Goal: Task Accomplishment & Management: Use online tool/utility

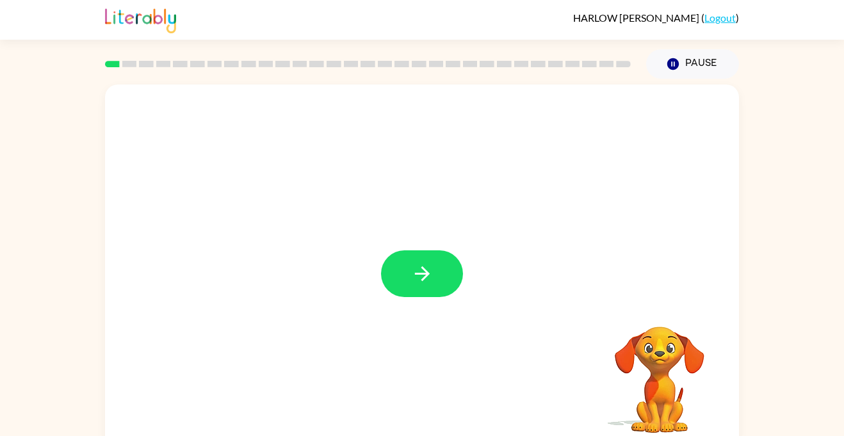
click at [444, 303] on div at bounding box center [422, 267] width 634 height 366
click at [437, 278] on button "button" at bounding box center [422, 273] width 82 height 47
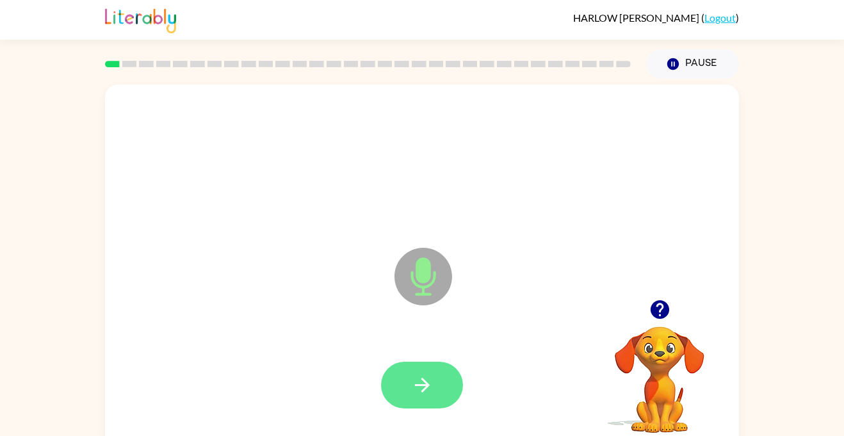
click at [442, 395] on button "button" at bounding box center [422, 385] width 82 height 47
click at [431, 383] on icon "button" at bounding box center [422, 385] width 22 height 22
click at [435, 387] on button "button" at bounding box center [422, 385] width 82 height 47
click at [444, 385] on button "button" at bounding box center [422, 385] width 82 height 47
click at [421, 376] on icon "button" at bounding box center [422, 385] width 22 height 22
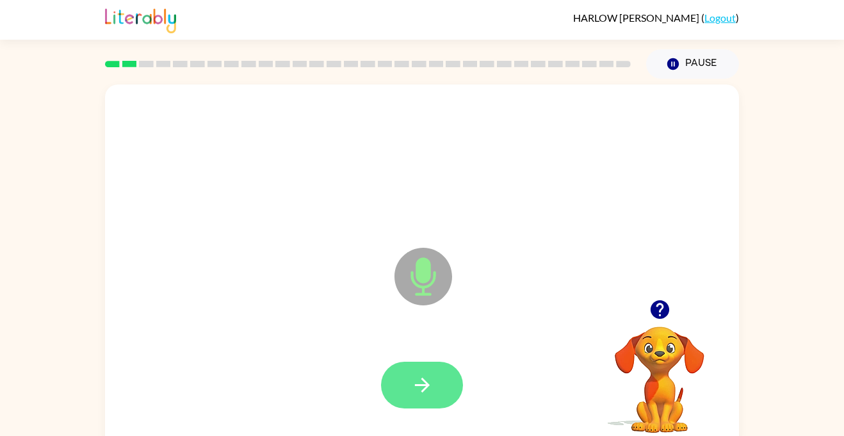
click at [443, 385] on button "button" at bounding box center [422, 385] width 82 height 47
click at [433, 392] on button "button" at bounding box center [422, 385] width 82 height 47
click at [438, 382] on button "button" at bounding box center [422, 385] width 82 height 47
click at [435, 385] on button "button" at bounding box center [422, 385] width 82 height 47
click at [460, 390] on button "button" at bounding box center [422, 385] width 82 height 47
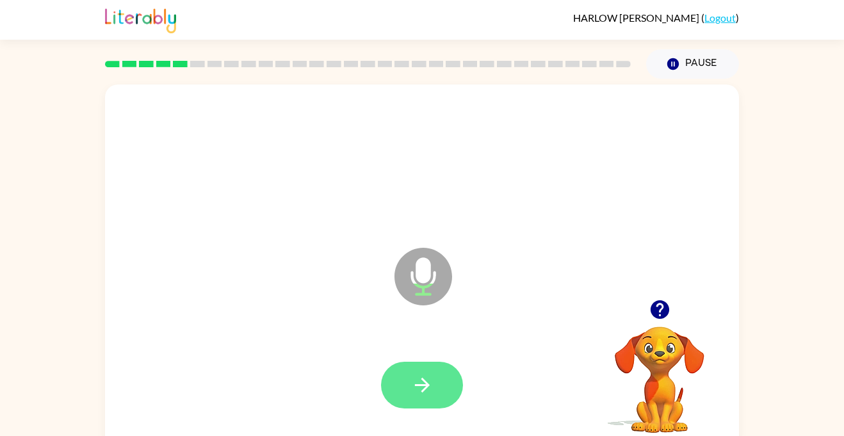
click at [430, 405] on button "button" at bounding box center [422, 385] width 82 height 47
click at [439, 382] on button "button" at bounding box center [422, 385] width 82 height 47
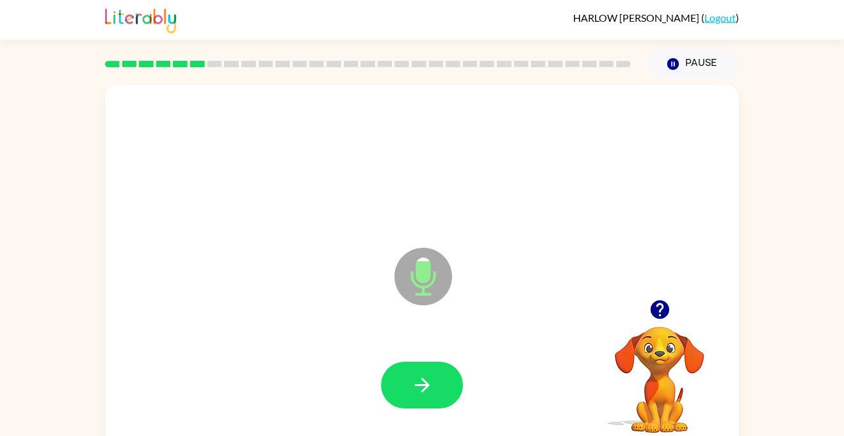
click at [452, 364] on div at bounding box center [422, 385] width 82 height 47
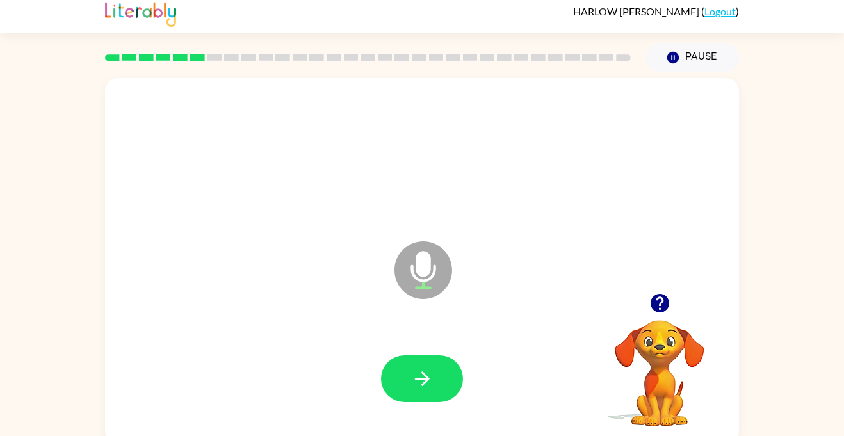
scroll to position [14, 0]
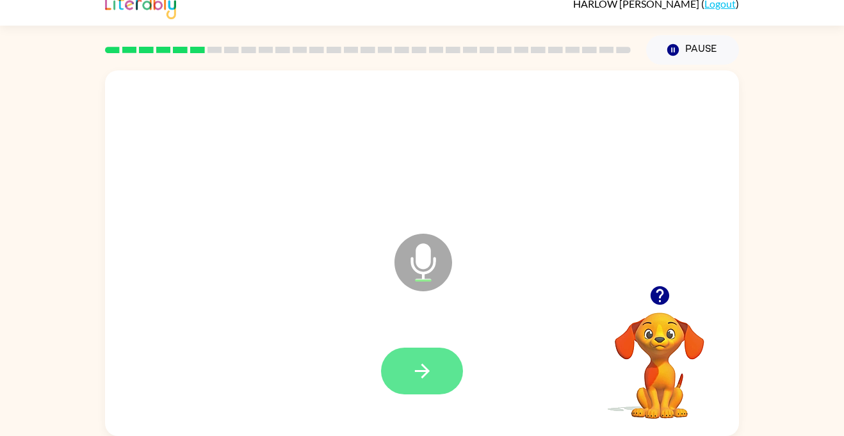
click at [440, 374] on button "button" at bounding box center [422, 371] width 82 height 47
click at [437, 374] on button "button" at bounding box center [422, 371] width 82 height 47
click at [419, 381] on icon "button" at bounding box center [422, 371] width 22 height 22
click at [442, 382] on button "button" at bounding box center [422, 371] width 82 height 47
click at [421, 386] on button "button" at bounding box center [422, 371] width 82 height 47
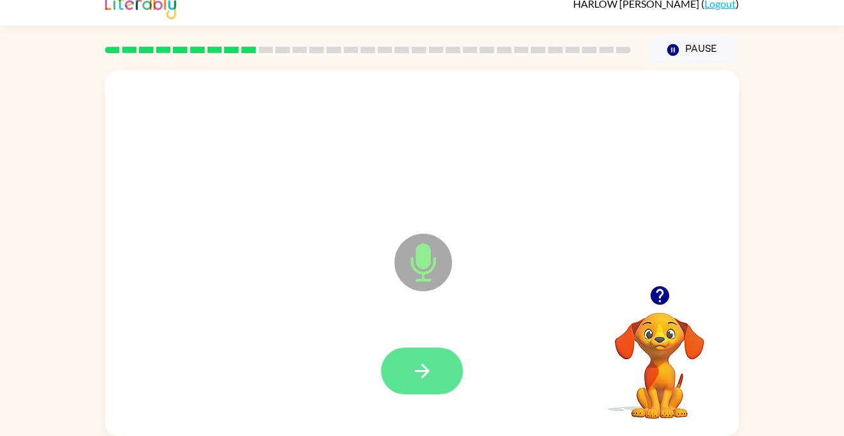
click at [424, 372] on icon "button" at bounding box center [422, 371] width 22 height 22
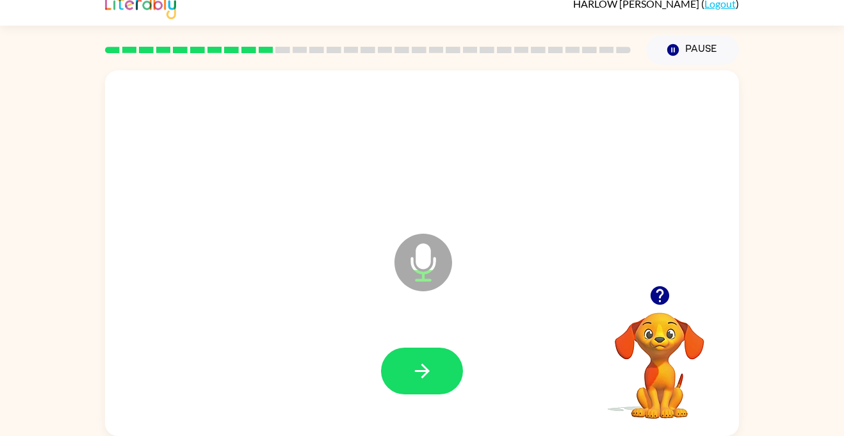
click at [660, 303] on icon "button" at bounding box center [659, 295] width 19 height 19
click at [448, 380] on button "button" at bounding box center [422, 371] width 82 height 47
click at [645, 314] on video "Your browser must support playing .mp4 files to use Literably. Please try using…" at bounding box center [659, 357] width 128 height 128
click at [663, 291] on icon "button" at bounding box center [659, 295] width 19 height 19
click at [664, 330] on video "Your browser must support playing .mp4 files to use Literably. Please try using…" at bounding box center [659, 357] width 128 height 128
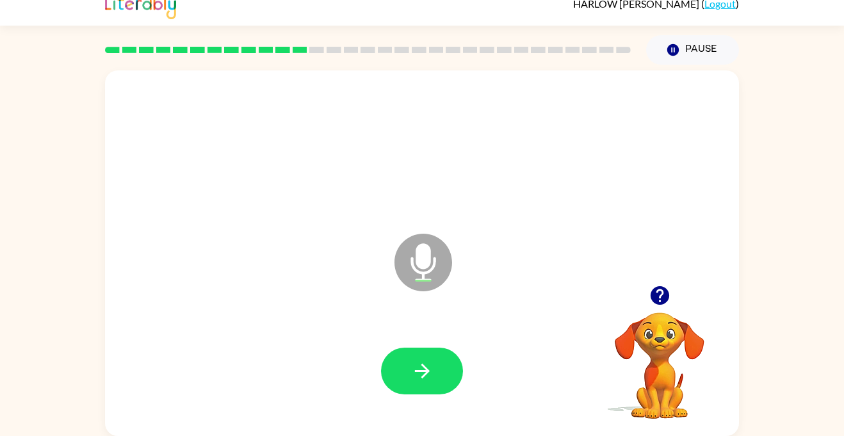
click at [667, 359] on video "Your browser must support playing .mp4 files to use Literably. Please try using…" at bounding box center [659, 357] width 128 height 128
click at [674, 352] on video "Your browser must support playing .mp4 files to use Literably. Please try using…" at bounding box center [659, 357] width 128 height 128
click at [675, 302] on div at bounding box center [659, 295] width 128 height 33
click at [663, 302] on icon "button" at bounding box center [659, 295] width 19 height 19
click at [659, 300] on icon "button" at bounding box center [659, 295] width 19 height 19
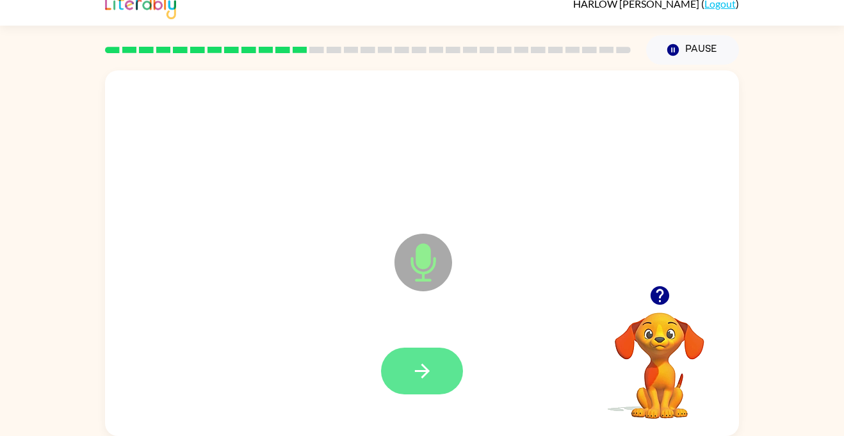
click at [430, 374] on icon "button" at bounding box center [422, 371] width 22 height 22
click at [442, 387] on button "button" at bounding box center [422, 371] width 82 height 47
click at [436, 362] on button "button" at bounding box center [422, 371] width 82 height 47
click at [446, 385] on button "button" at bounding box center [422, 371] width 82 height 47
click at [447, 359] on button "button" at bounding box center [422, 371] width 82 height 47
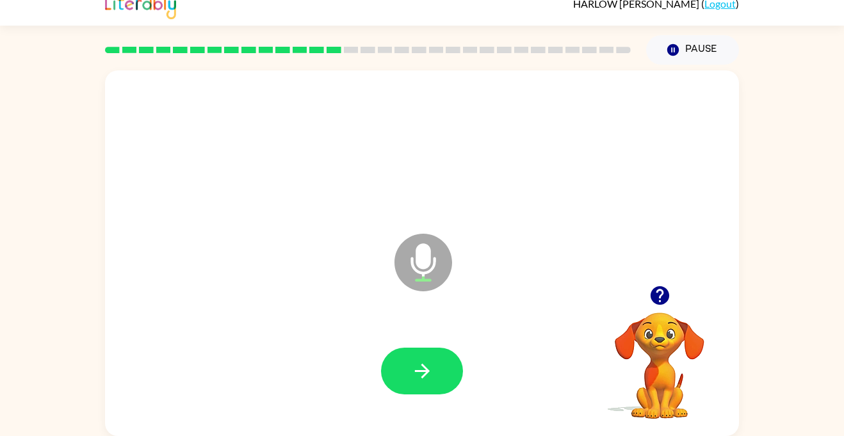
click at [667, 299] on icon "button" at bounding box center [659, 295] width 19 height 19
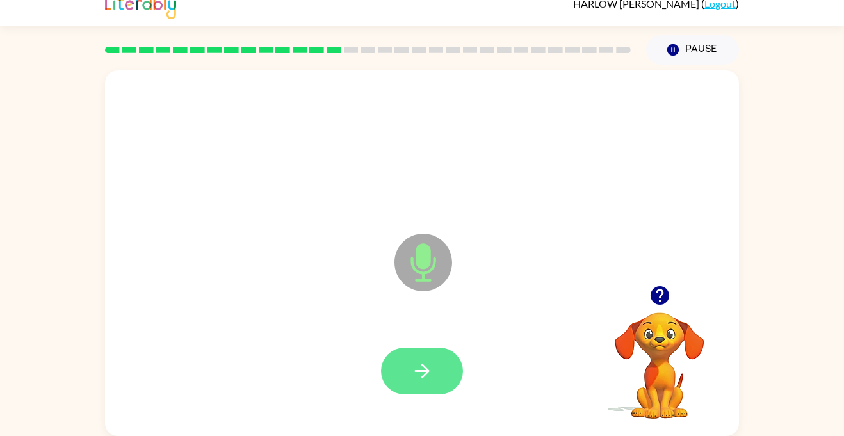
click at [416, 390] on button "button" at bounding box center [422, 371] width 82 height 47
click at [405, 383] on button "button" at bounding box center [422, 371] width 82 height 47
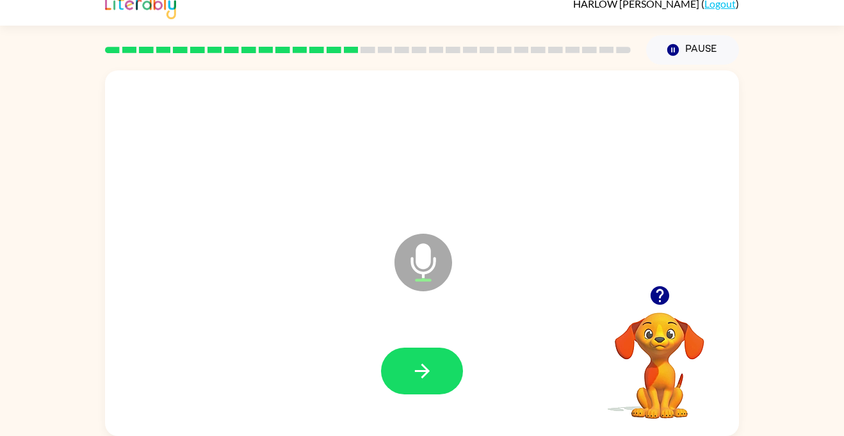
click at [458, 435] on div "Microphone The Microphone is here when it is your turn to talk" at bounding box center [422, 253] width 634 height 366
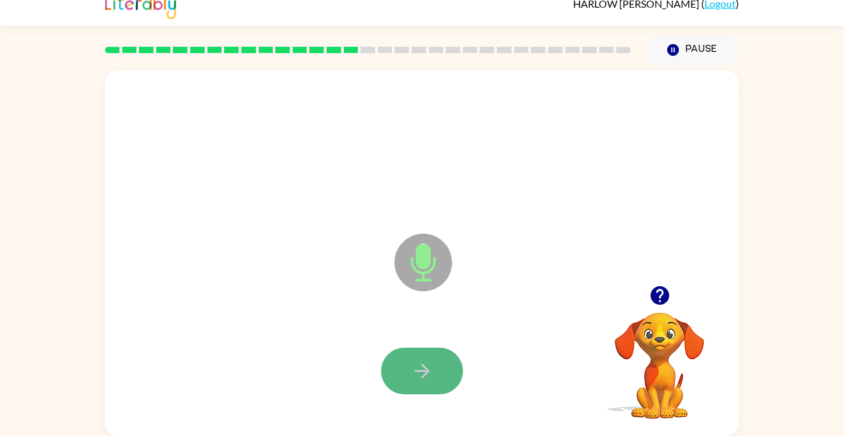
click at [412, 390] on button "button" at bounding box center [422, 371] width 82 height 47
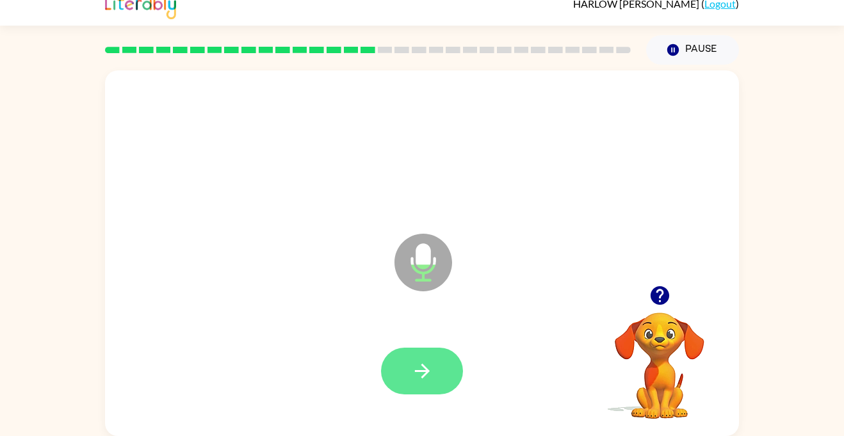
click at [411, 381] on icon "button" at bounding box center [422, 371] width 22 height 22
click at [415, 374] on icon "button" at bounding box center [422, 371] width 22 height 22
click at [431, 366] on icon "button" at bounding box center [422, 371] width 22 height 22
click at [419, 366] on icon "button" at bounding box center [422, 371] width 22 height 22
click at [400, 380] on button "button" at bounding box center [422, 371] width 82 height 47
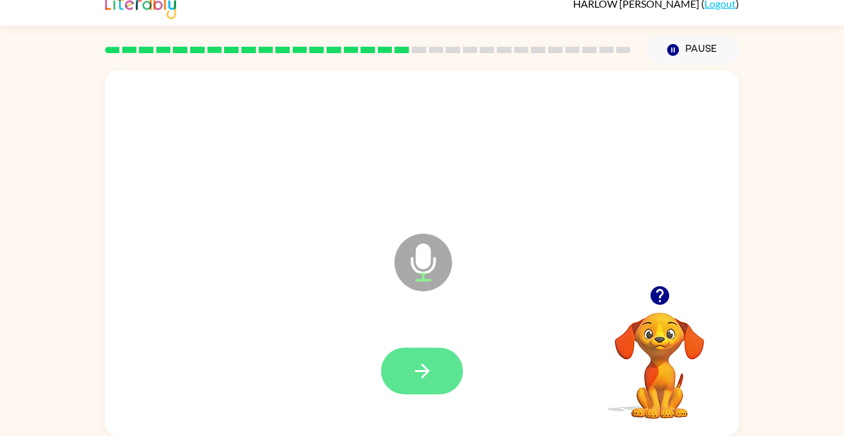
click at [438, 365] on button "button" at bounding box center [422, 371] width 82 height 47
click at [441, 366] on button "button" at bounding box center [422, 371] width 82 height 47
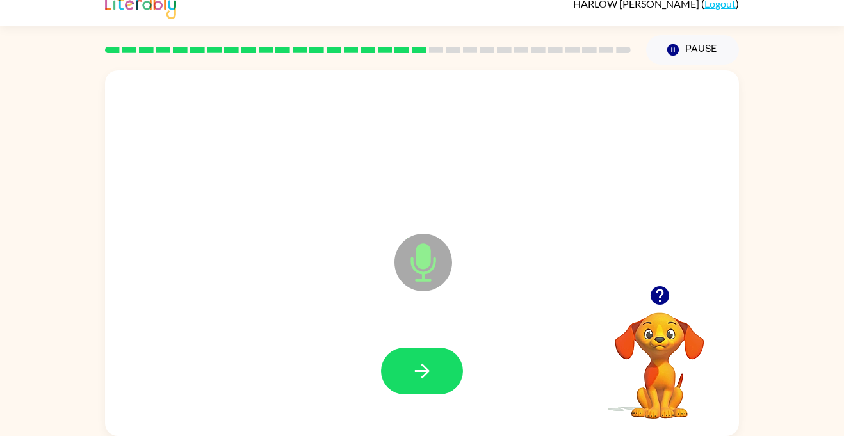
click at [440, 366] on button "button" at bounding box center [422, 371] width 82 height 47
click at [431, 378] on icon "button" at bounding box center [422, 371] width 22 height 22
click at [440, 375] on button "button" at bounding box center [422, 371] width 82 height 47
click at [440, 387] on button "button" at bounding box center [422, 371] width 82 height 47
click at [437, 382] on button "button" at bounding box center [422, 371] width 82 height 47
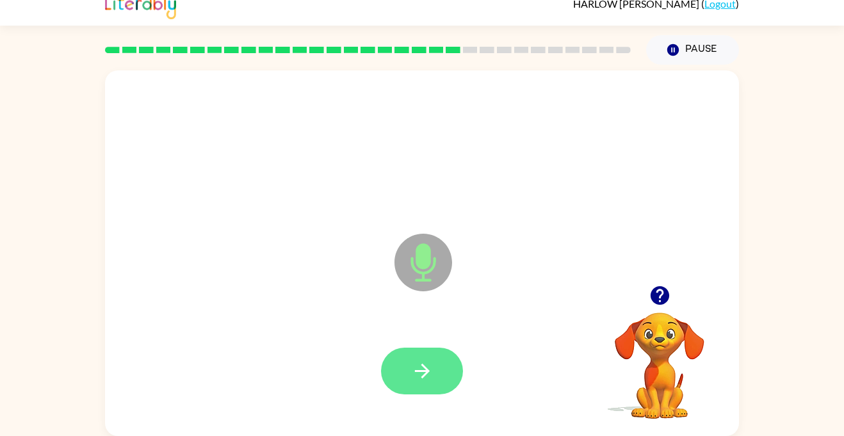
click at [433, 376] on button "button" at bounding box center [422, 371] width 82 height 47
click at [639, 369] on video "Your browser must support playing .mp4 files to use Literably. Please try using…" at bounding box center [659, 357] width 128 height 128
click at [675, 381] on video "Your browser must support playing .mp4 files to use Literably. Please try using…" at bounding box center [659, 357] width 128 height 128
click at [661, 328] on video "Your browser must support playing .mp4 files to use Literably. Please try using…" at bounding box center [659, 357] width 128 height 128
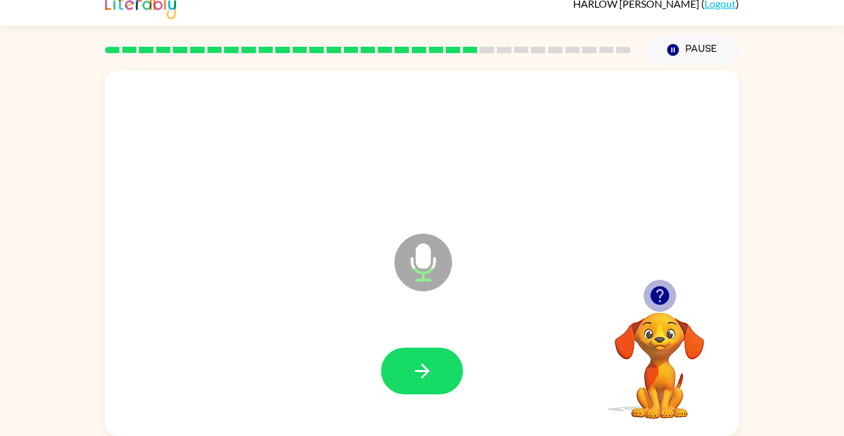
click at [662, 308] on button "button" at bounding box center [659, 295] width 33 height 33
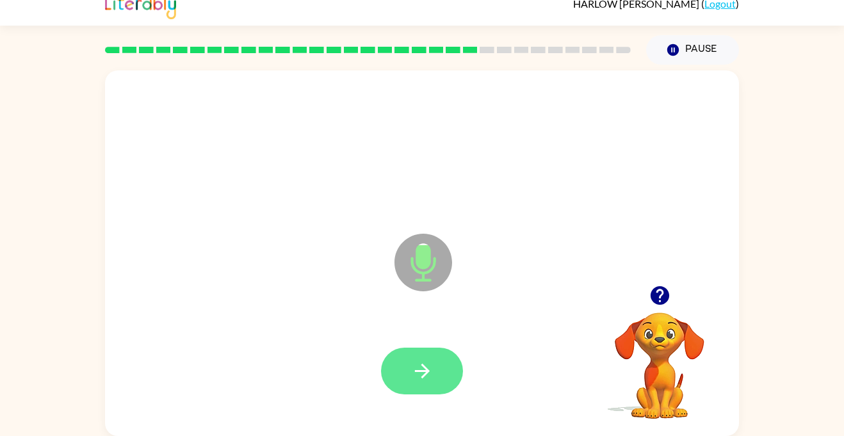
click at [422, 367] on icon "button" at bounding box center [422, 371] width 22 height 22
click at [422, 371] on icon "button" at bounding box center [421, 371] width 15 height 15
click at [445, 379] on button "button" at bounding box center [422, 371] width 82 height 47
click at [422, 251] on icon "Microphone The Microphone is here when it is your turn to talk" at bounding box center [487, 278] width 192 height 96
click at [422, 250] on icon "Microphone The Microphone is here when it is your turn to talk" at bounding box center [487, 278] width 192 height 96
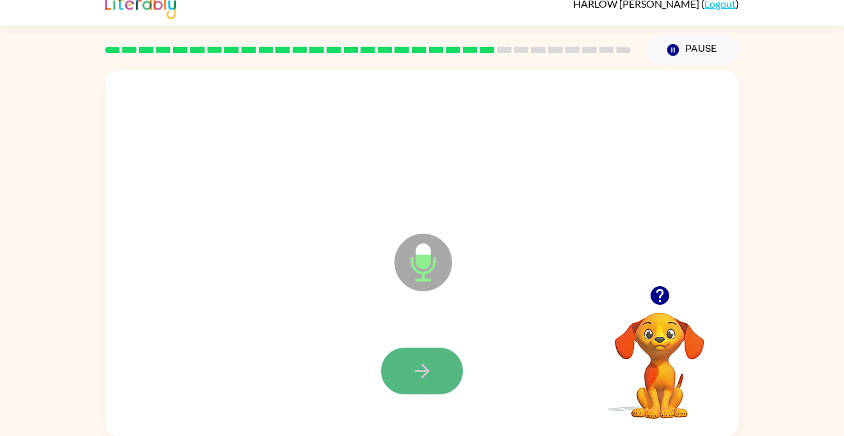
click at [433, 378] on button "button" at bounding box center [422, 371] width 82 height 47
click at [413, 366] on icon "button" at bounding box center [422, 371] width 22 height 22
click at [419, 368] on icon "button" at bounding box center [422, 371] width 22 height 22
click at [415, 383] on button "button" at bounding box center [422, 371] width 82 height 47
click at [434, 367] on button "button" at bounding box center [422, 371] width 82 height 47
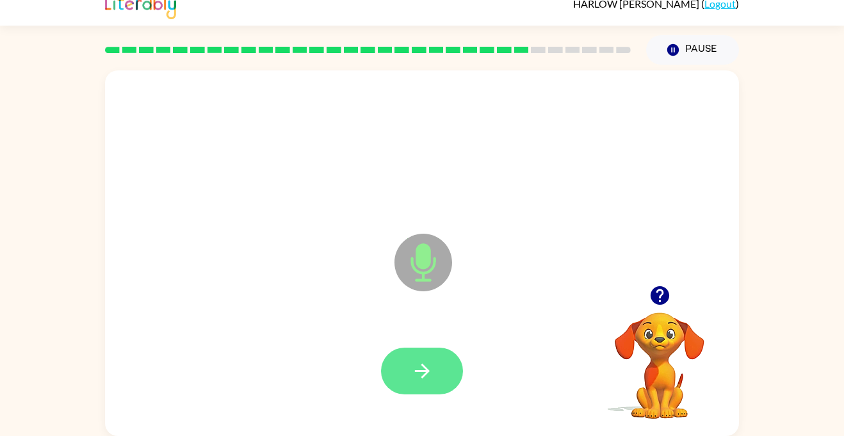
click at [438, 374] on button "button" at bounding box center [422, 371] width 82 height 47
click at [441, 359] on button "button" at bounding box center [422, 371] width 82 height 47
click at [446, 371] on button "button" at bounding box center [422, 371] width 82 height 47
click at [424, 367] on icon "button" at bounding box center [421, 371] width 15 height 15
click at [423, 380] on icon "button" at bounding box center [422, 371] width 22 height 22
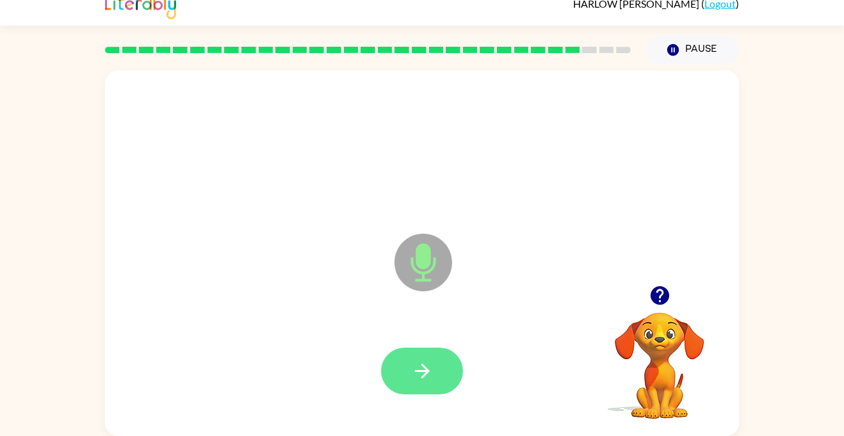
click at [429, 366] on icon "button" at bounding box center [422, 371] width 22 height 22
click at [419, 377] on icon "button" at bounding box center [422, 371] width 22 height 22
click at [415, 366] on icon "button" at bounding box center [422, 371] width 22 height 22
click at [425, 376] on icon "button" at bounding box center [422, 371] width 22 height 22
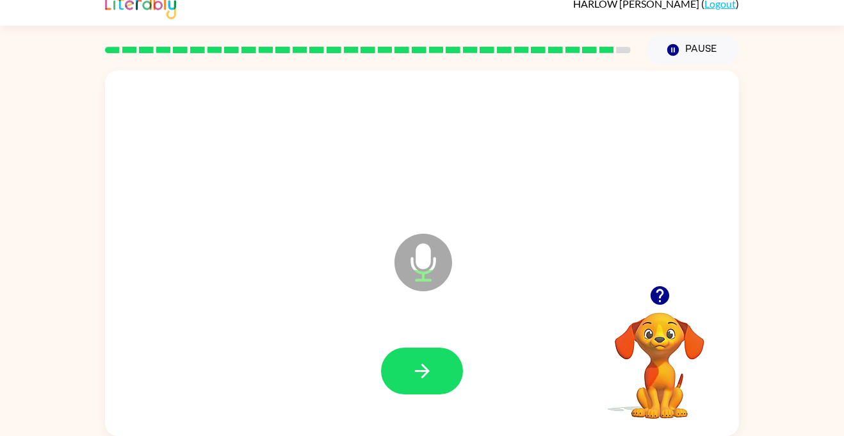
click at [425, 376] on icon "button" at bounding box center [422, 371] width 22 height 22
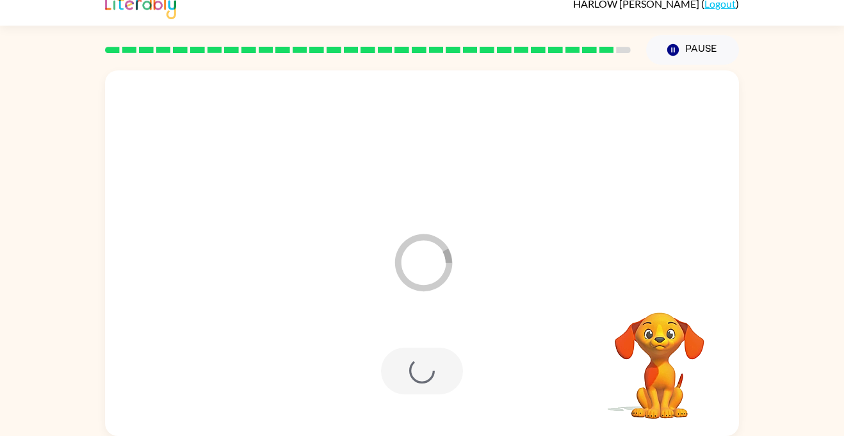
scroll to position [0, 0]
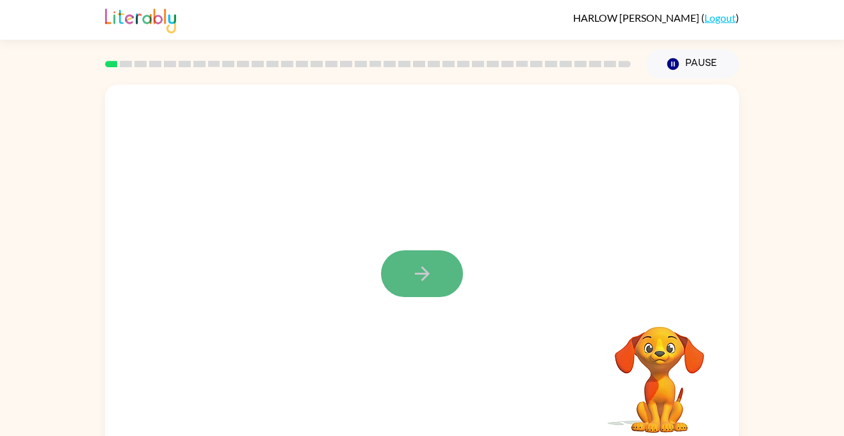
click at [424, 282] on icon "button" at bounding box center [422, 273] width 22 height 22
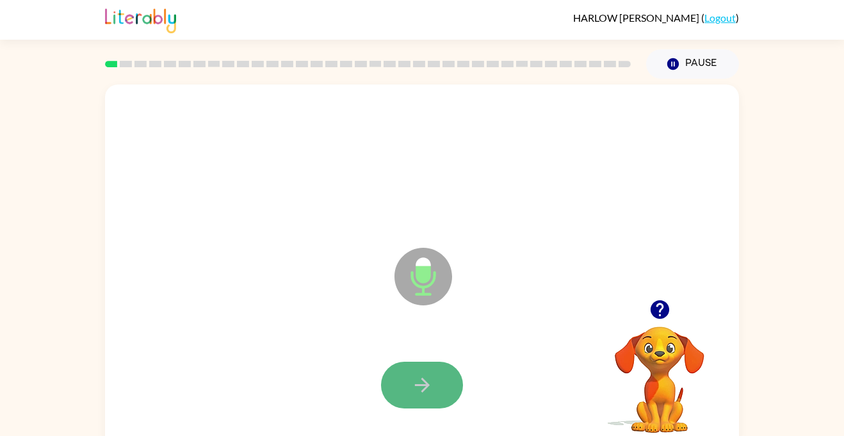
click at [443, 386] on button "button" at bounding box center [422, 385] width 82 height 47
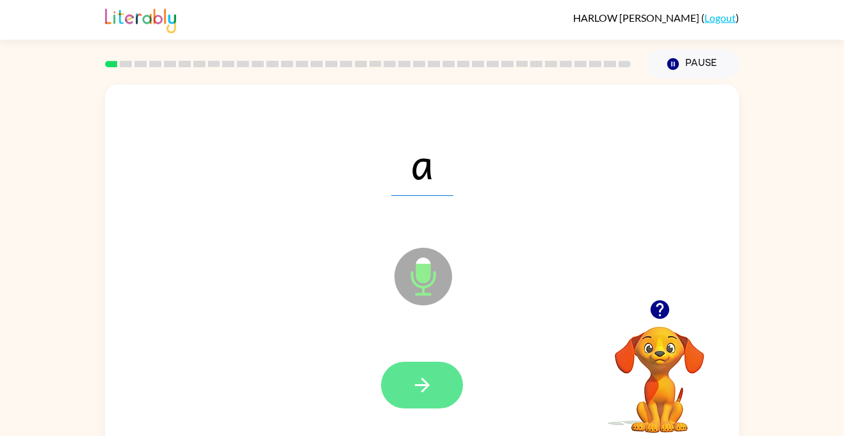
click at [448, 382] on button "button" at bounding box center [422, 385] width 82 height 47
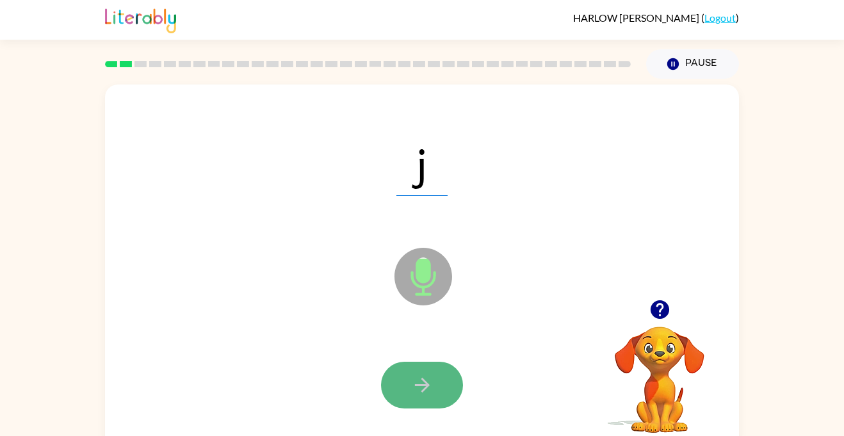
click at [422, 396] on button "button" at bounding box center [422, 385] width 82 height 47
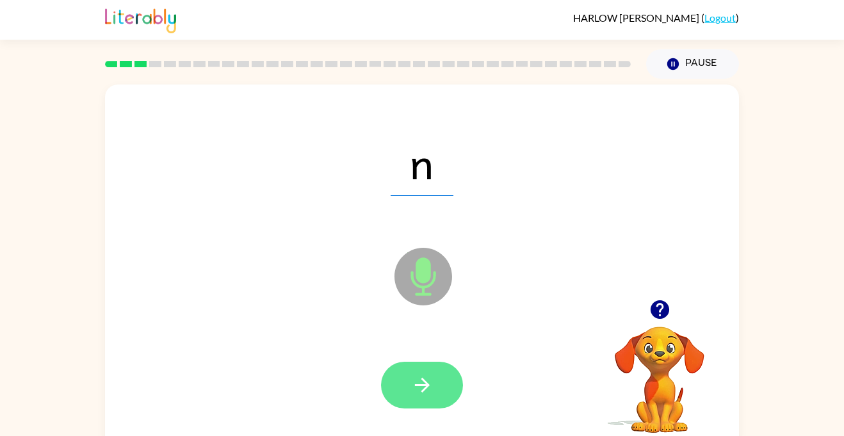
click at [425, 399] on button "button" at bounding box center [422, 385] width 82 height 47
click at [426, 394] on icon "button" at bounding box center [422, 385] width 22 height 22
click at [428, 393] on icon "button" at bounding box center [422, 385] width 22 height 22
click at [428, 397] on button "button" at bounding box center [422, 385] width 82 height 47
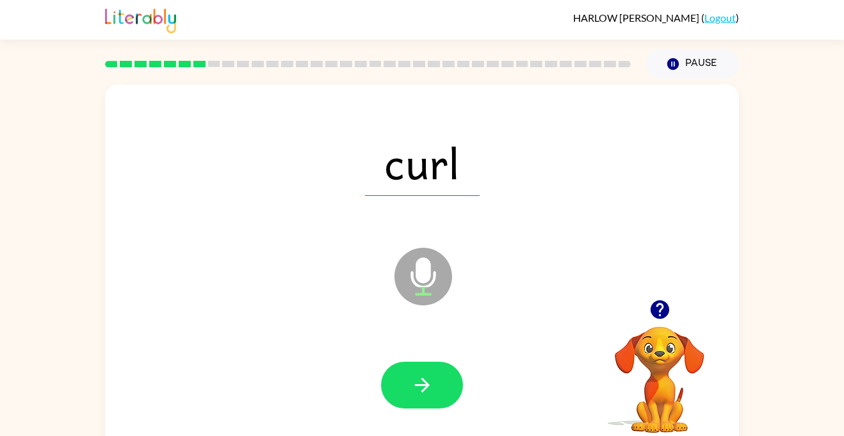
click at [431, 398] on button "button" at bounding box center [422, 385] width 82 height 47
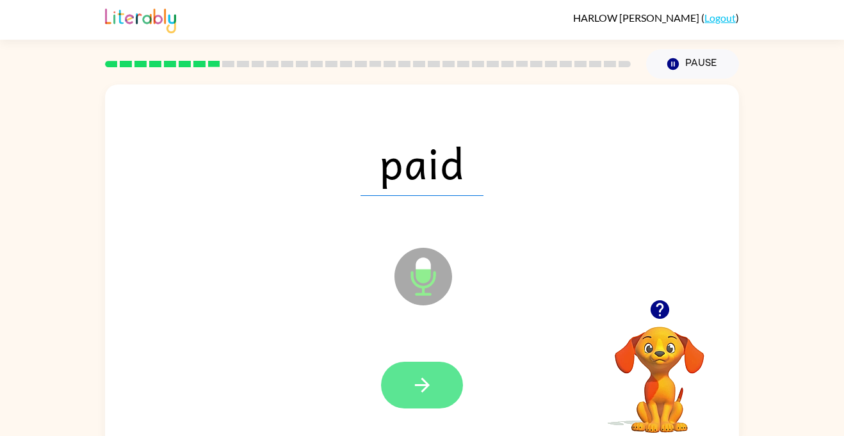
click at [408, 383] on button "button" at bounding box center [422, 385] width 82 height 47
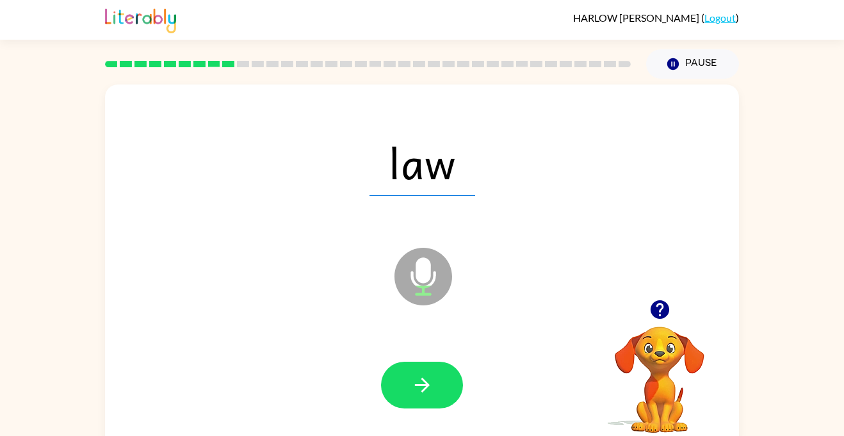
click at [476, 396] on div at bounding box center [422, 385] width 608 height 105
click at [431, 397] on button "button" at bounding box center [422, 385] width 82 height 47
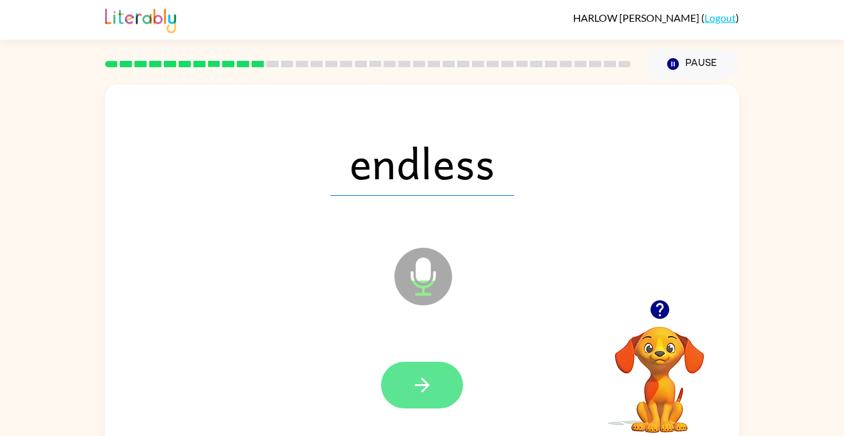
click at [432, 398] on button "button" at bounding box center [422, 385] width 82 height 47
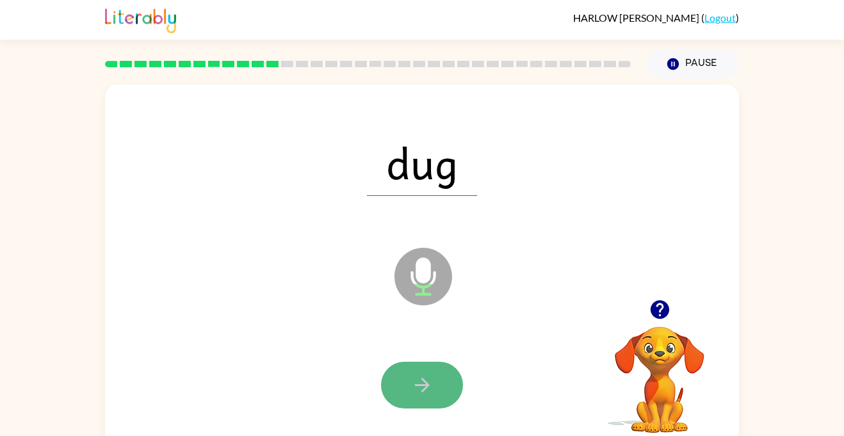
click at [430, 395] on icon "button" at bounding box center [422, 385] width 22 height 22
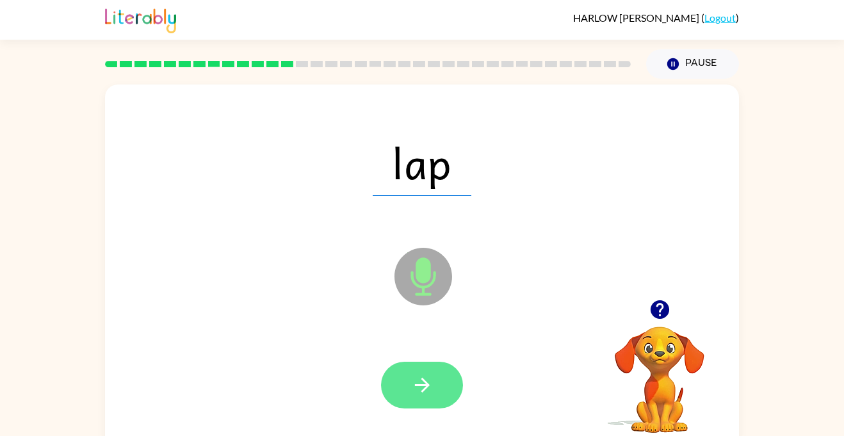
click at [433, 399] on button "button" at bounding box center [422, 385] width 82 height 47
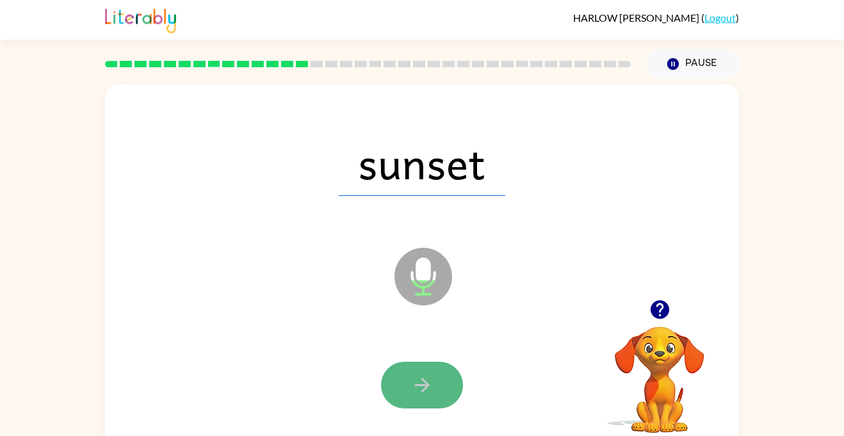
click at [429, 391] on icon "button" at bounding box center [422, 385] width 22 height 22
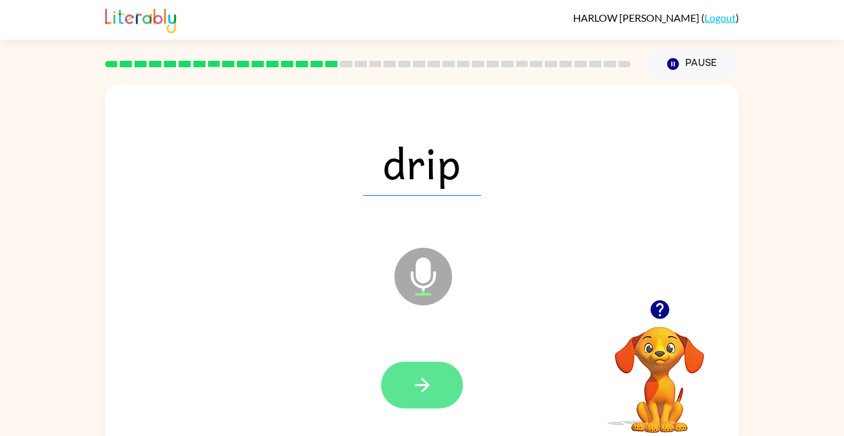
click at [429, 390] on icon "button" at bounding box center [422, 385] width 22 height 22
click at [416, 394] on icon "button" at bounding box center [422, 385] width 22 height 22
click at [413, 388] on icon "button" at bounding box center [422, 385] width 22 height 22
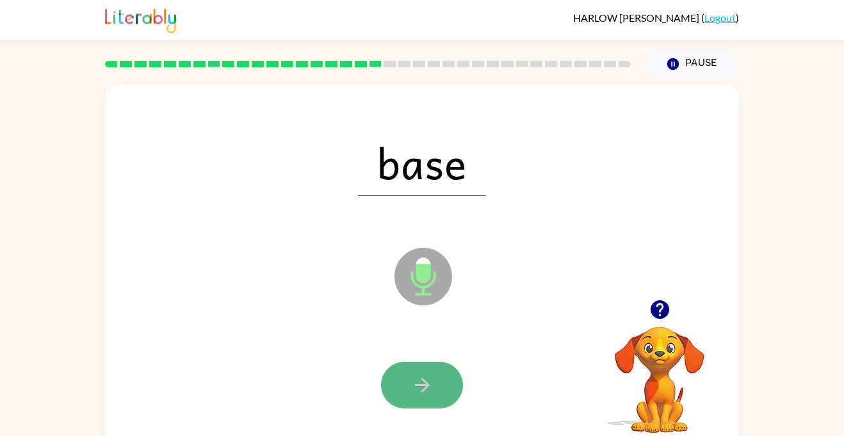
click at [423, 386] on icon "button" at bounding box center [422, 385] width 22 height 22
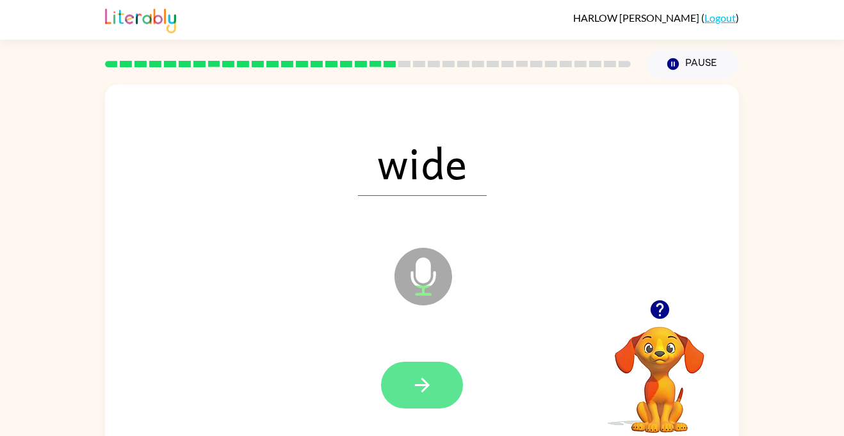
click at [423, 384] on icon "button" at bounding box center [421, 385] width 15 height 15
click at [418, 385] on icon "button" at bounding box center [421, 385] width 15 height 15
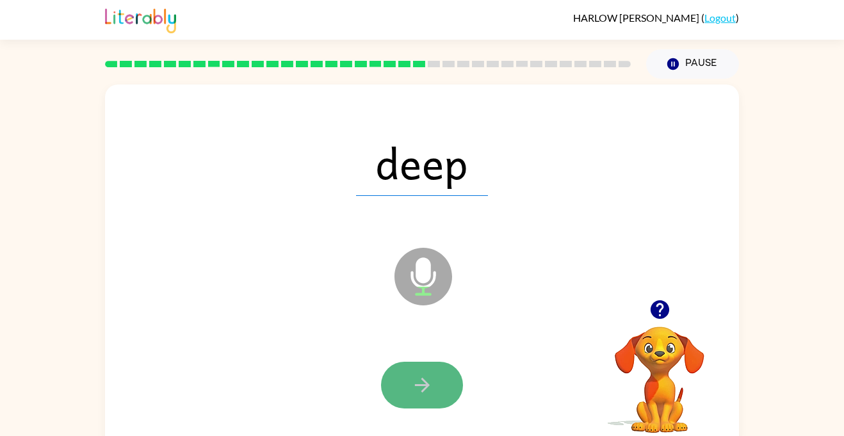
click at [434, 402] on button "button" at bounding box center [422, 385] width 82 height 47
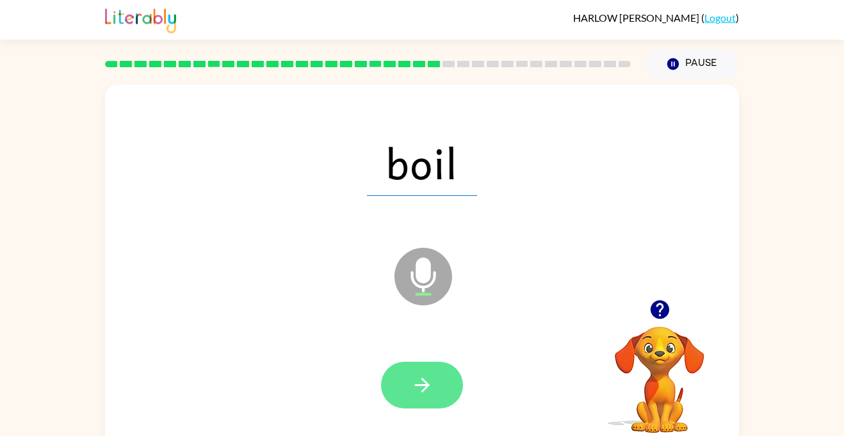
click at [430, 393] on icon "button" at bounding box center [422, 385] width 22 height 22
click at [425, 391] on icon "button" at bounding box center [422, 385] width 22 height 22
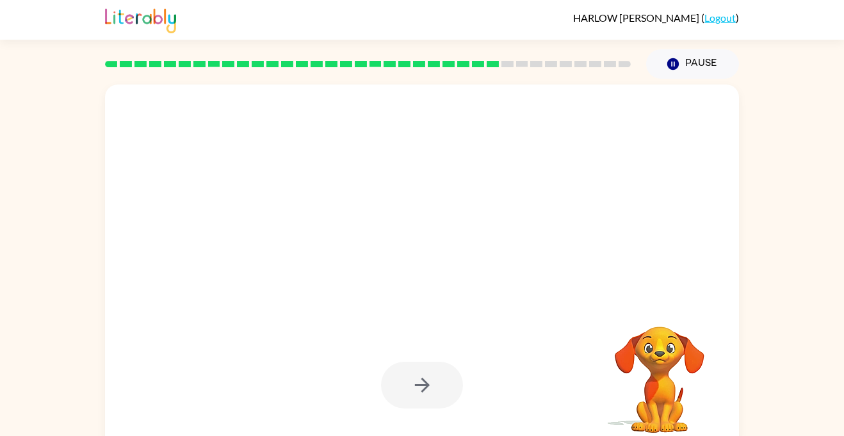
click at [424, 389] on div at bounding box center [422, 385] width 82 height 47
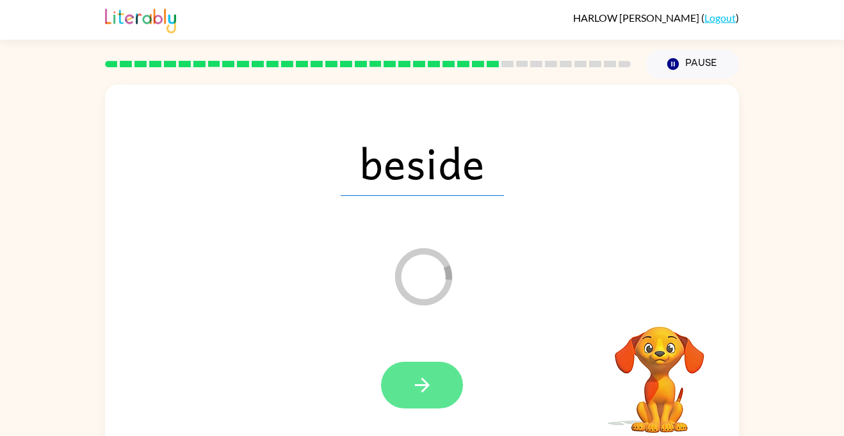
click at [434, 396] on button "button" at bounding box center [422, 385] width 82 height 47
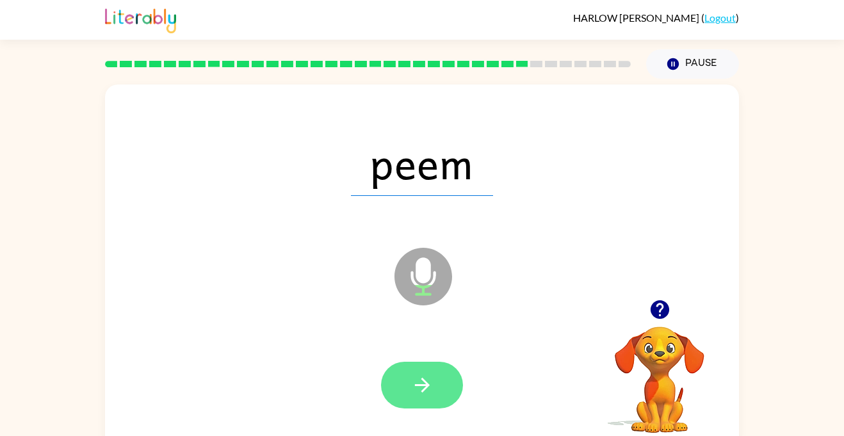
click at [439, 399] on button "button" at bounding box center [422, 385] width 82 height 47
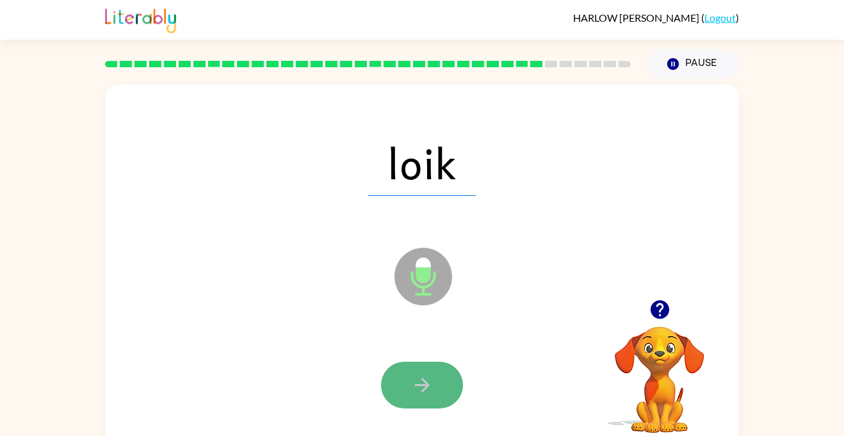
click at [424, 399] on button "button" at bounding box center [422, 385] width 82 height 47
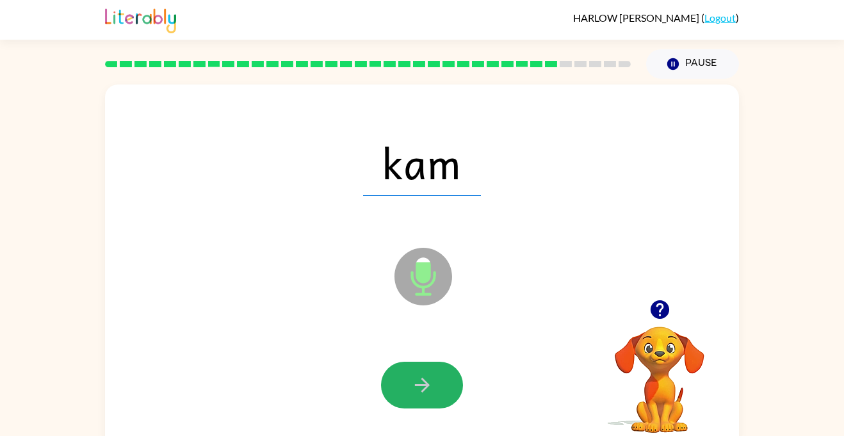
click at [424, 399] on button "button" at bounding box center [422, 385] width 82 height 47
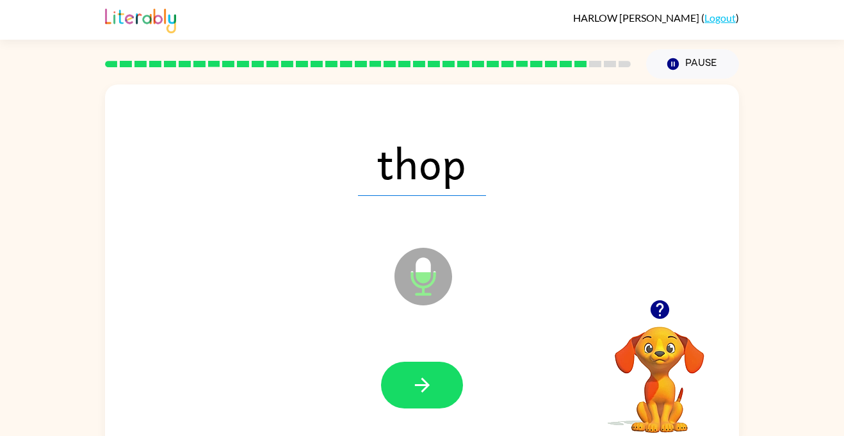
click at [424, 399] on button "button" at bounding box center [422, 385] width 82 height 47
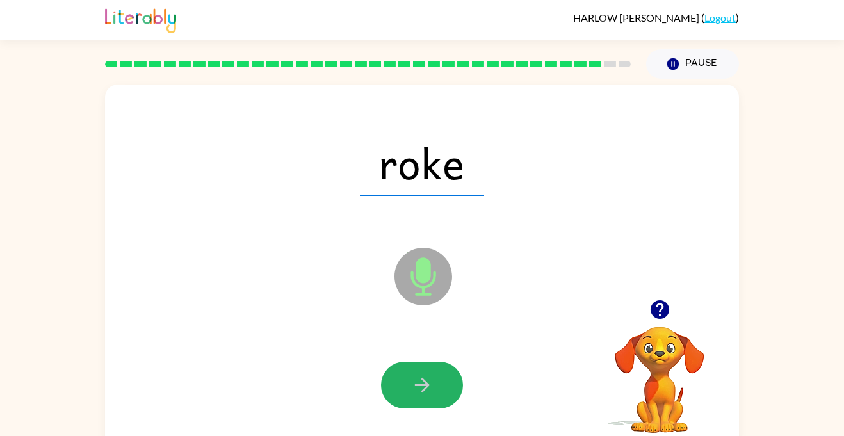
click at [424, 399] on button "button" at bounding box center [422, 385] width 82 height 47
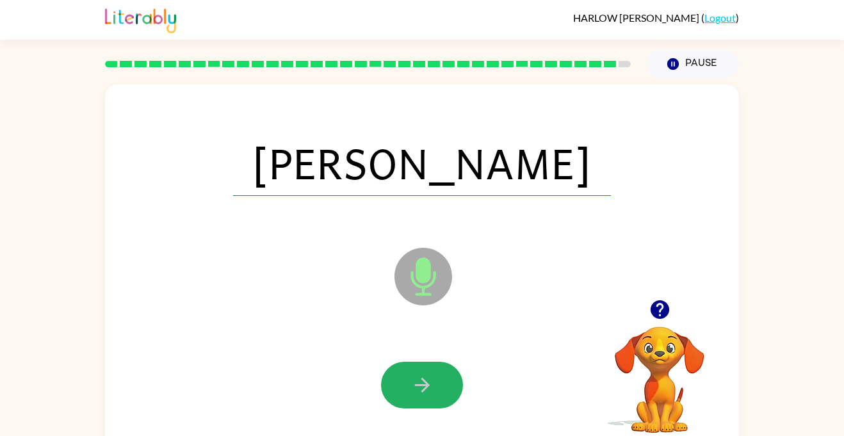
click at [424, 399] on button "button" at bounding box center [422, 385] width 82 height 47
